Goal: Task Accomplishment & Management: Complete application form

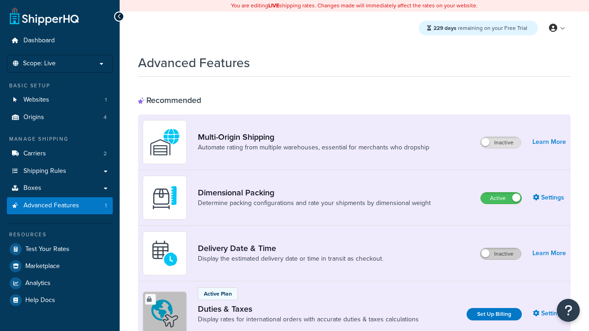
click at [501, 249] on label "Inactive" at bounding box center [500, 254] width 40 height 11
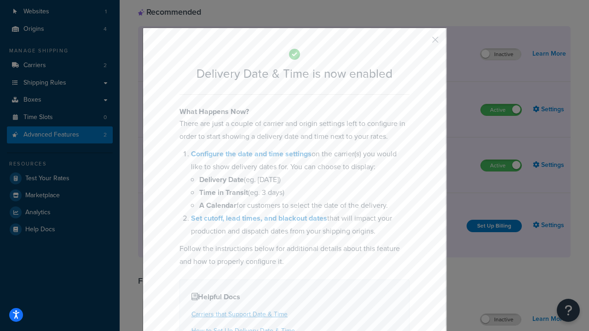
click at [422, 42] on button "button" at bounding box center [422, 43] width 2 height 2
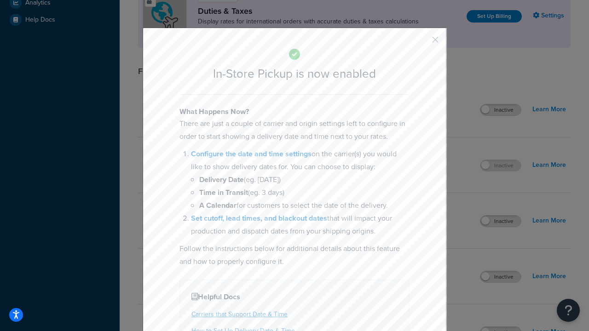
scroll to position [315, 0]
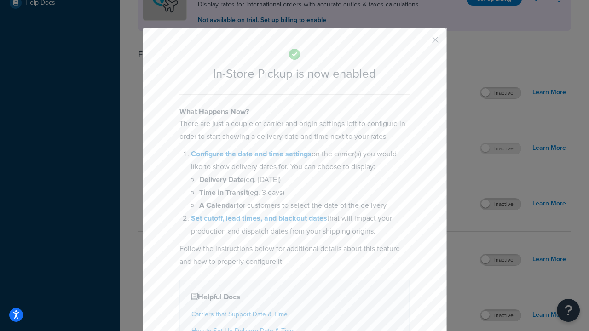
click at [422, 42] on button "button" at bounding box center [422, 43] width 2 height 2
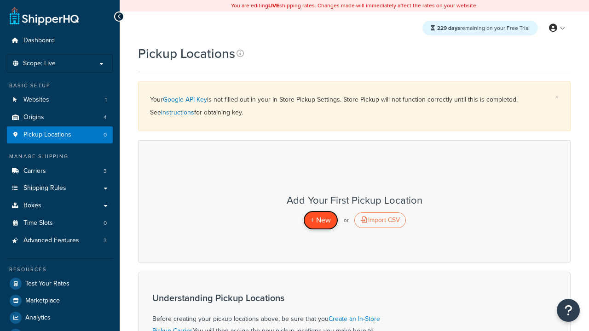
click at [320, 220] on span "+ New" at bounding box center [321, 220] width 20 height 11
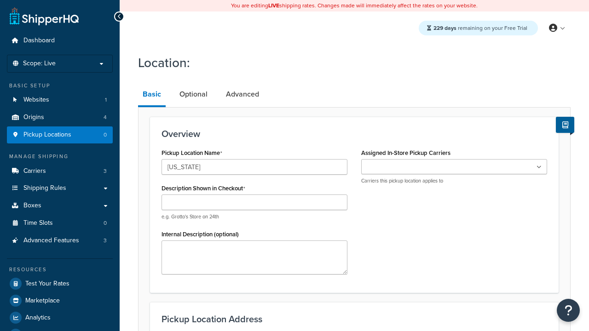
type input "California"
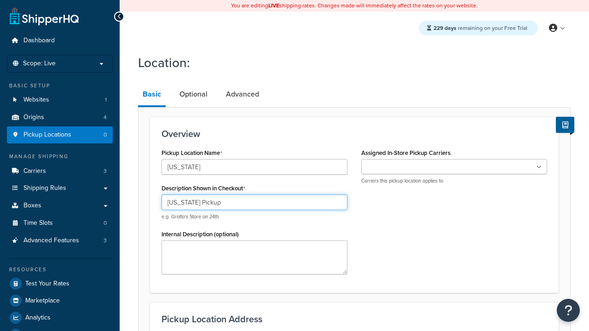
type input "California Pickup"
click at [454, 167] on ul at bounding box center [454, 166] width 186 height 15
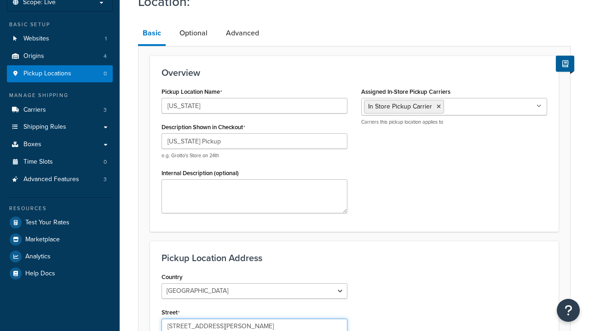
type input "3385 Michelson Drive"
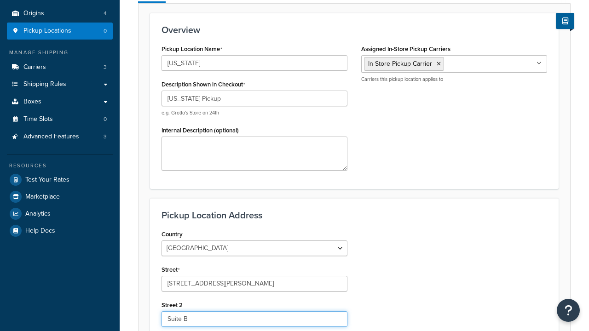
type input "Suite B"
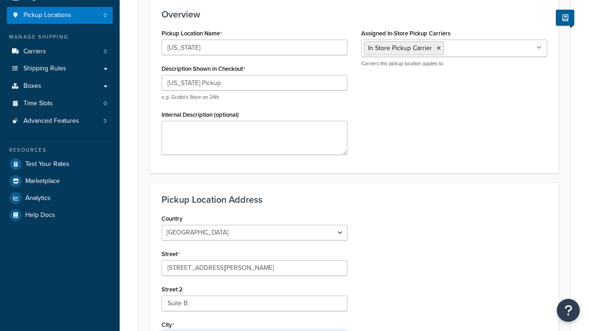
type input "Irvine"
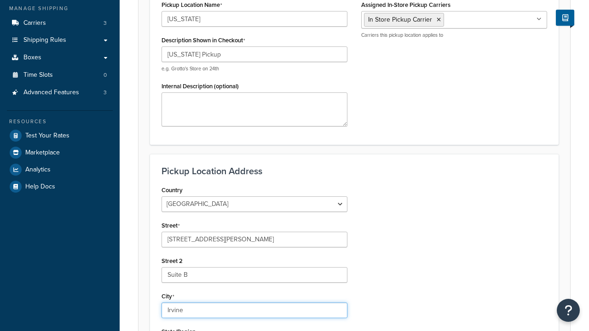
select select "5"
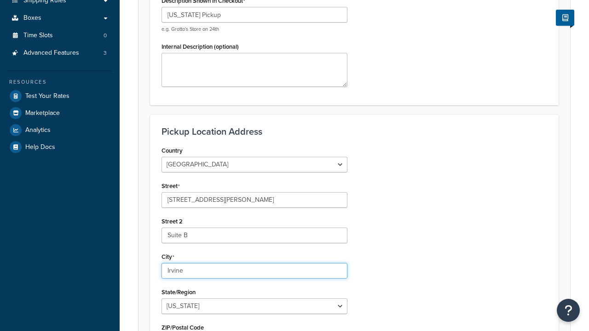
type input "Irvine"
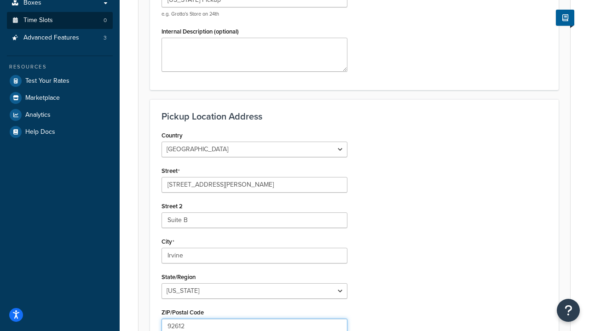
type input "92612"
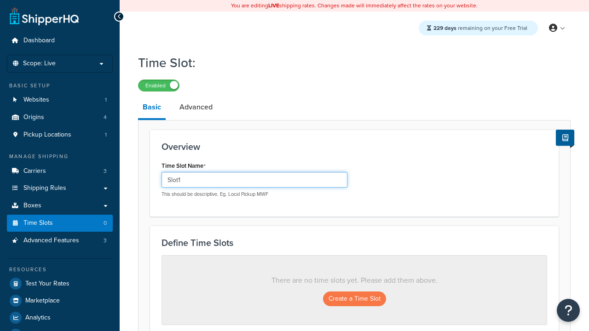
type input "Slot1"
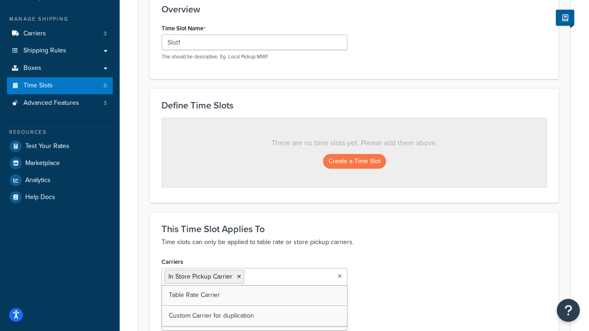
scroll to position [296, 0]
